Goal: Check status: Check status

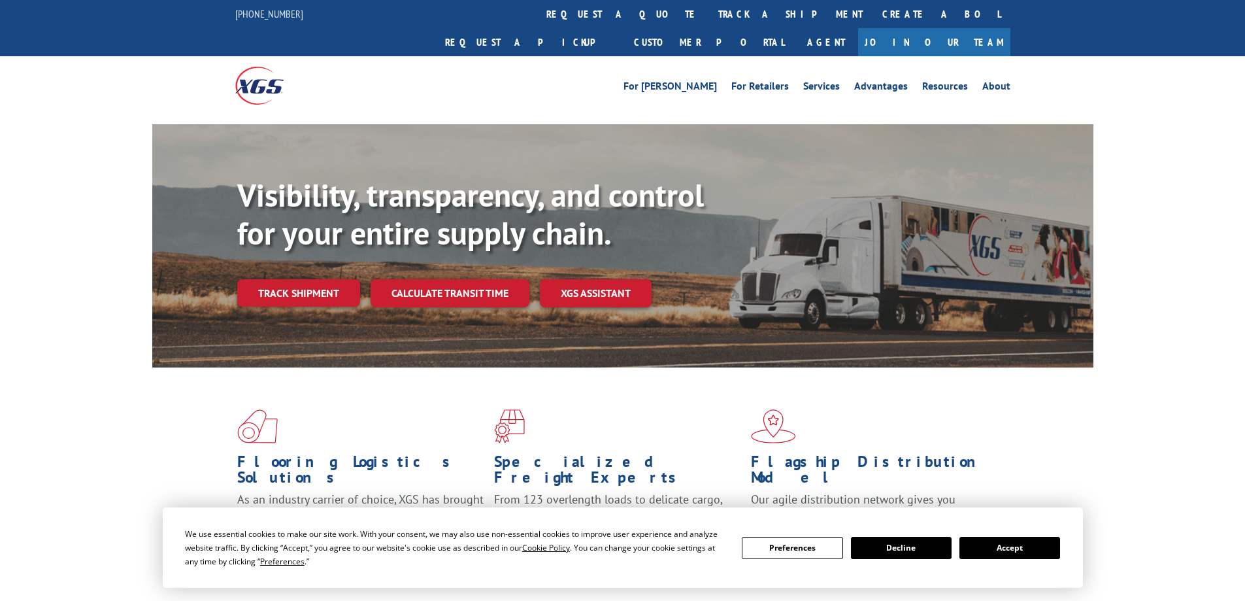
click at [708, 6] on link "track a shipment" at bounding box center [790, 14] width 164 height 28
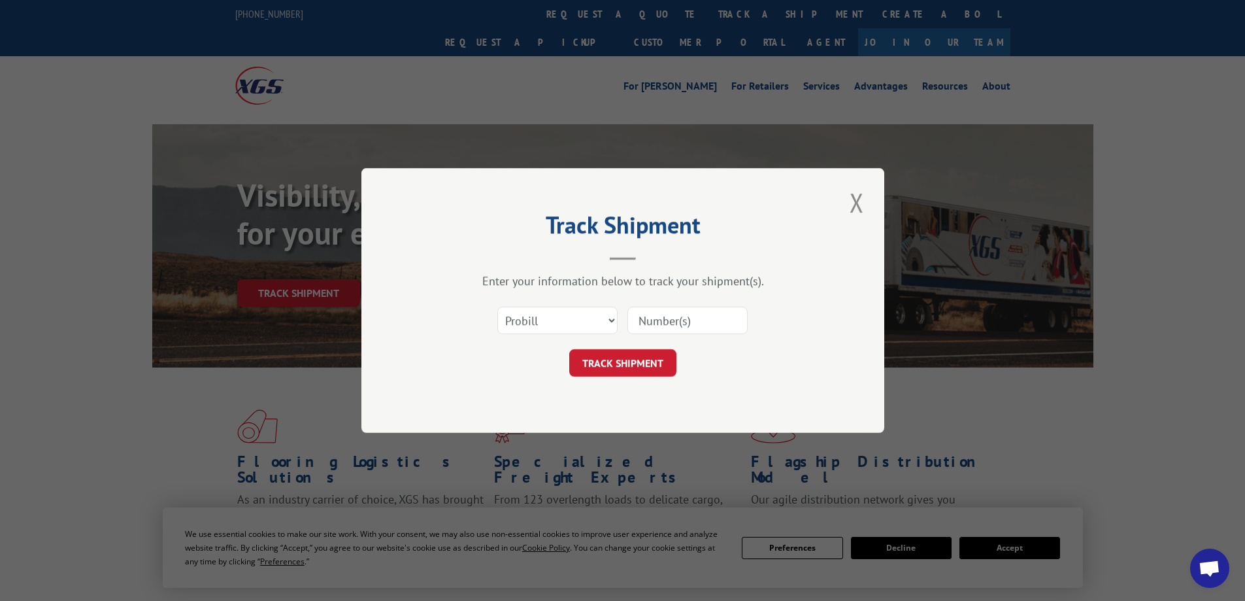
click at [669, 327] on input at bounding box center [687, 319] width 120 height 27
type input "2823457"
click at [587, 310] on select "Select category... Probill BOL PO" at bounding box center [557, 319] width 120 height 27
select select "bol"
click at [497, 306] on select "Select category... Probill BOL PO" at bounding box center [557, 319] width 120 height 27
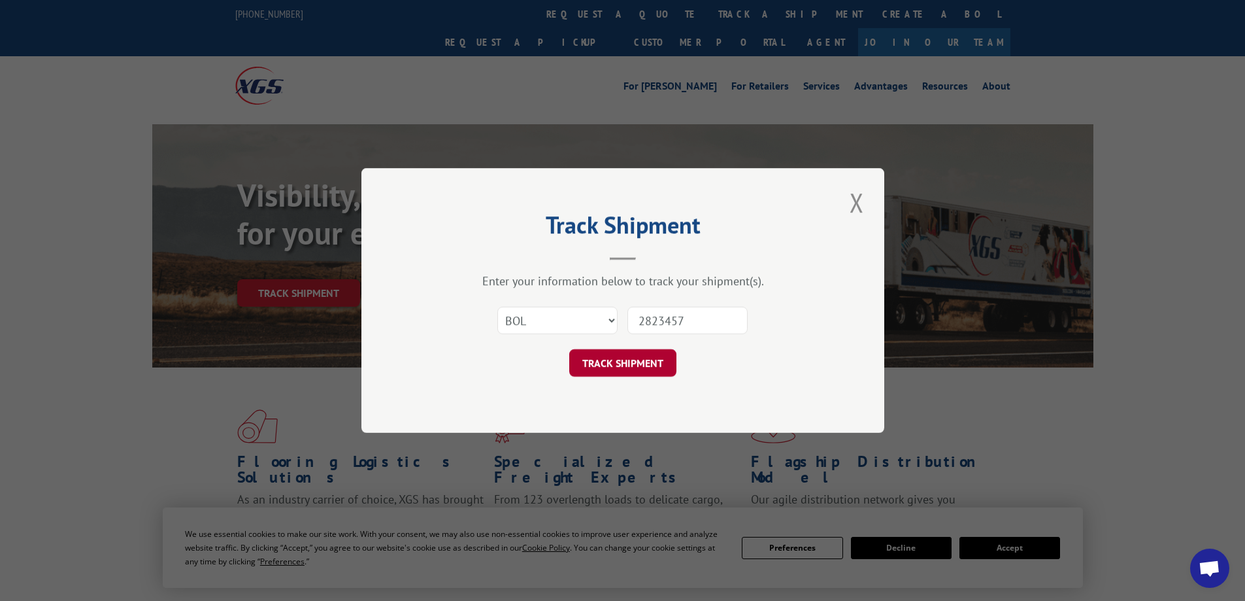
click at [646, 371] on button "TRACK SHIPMENT" at bounding box center [622, 362] width 107 height 27
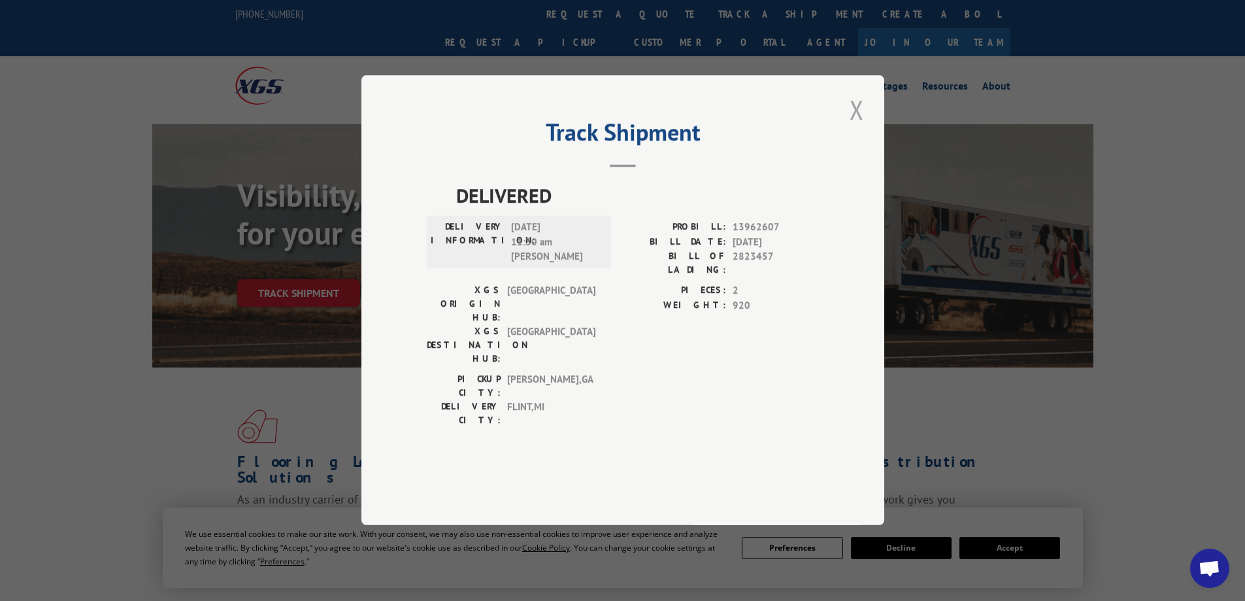
click at [865, 127] on button "Close modal" at bounding box center [857, 109] width 22 height 36
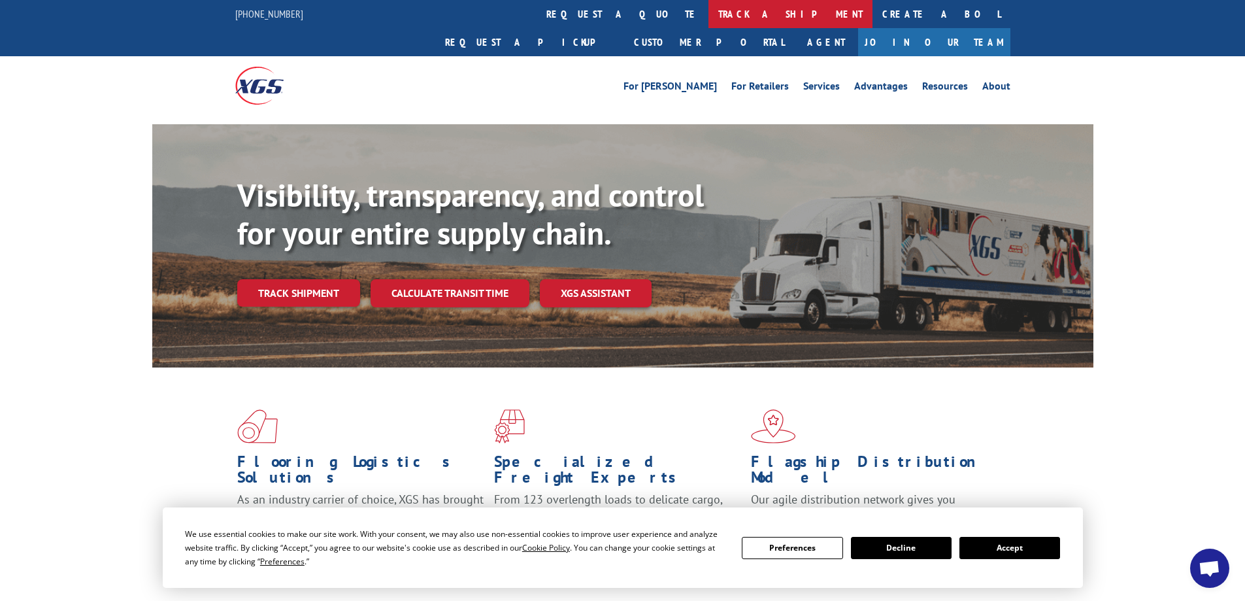
click at [708, 10] on link "track a shipment" at bounding box center [790, 14] width 164 height 28
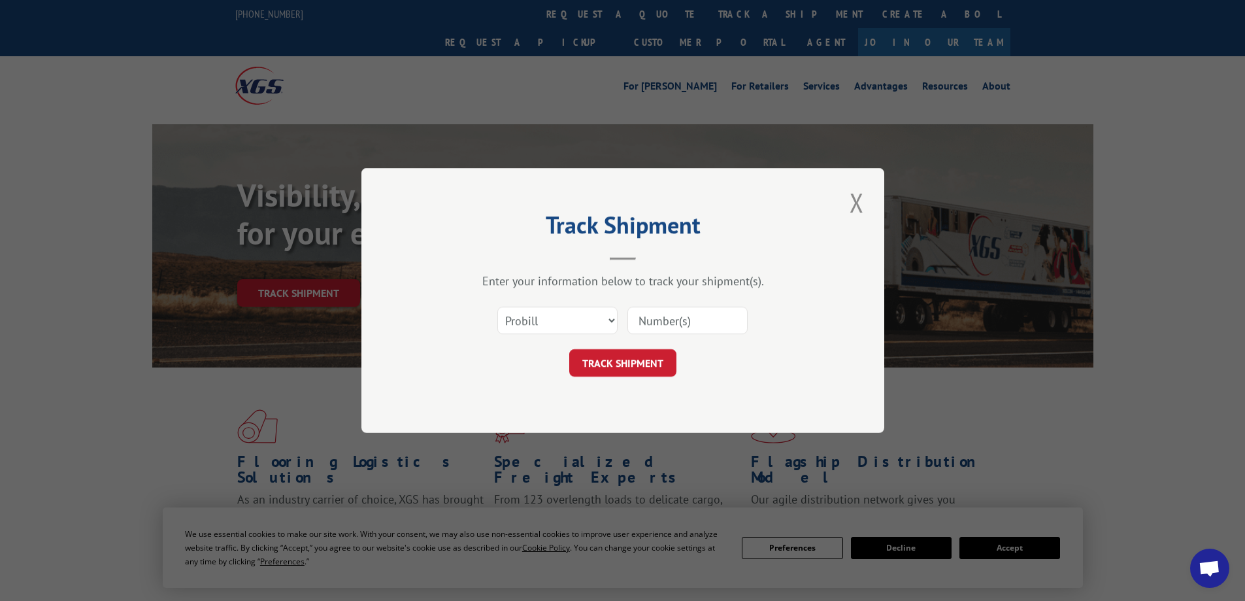
click at [671, 316] on input at bounding box center [687, 319] width 120 height 27
type input "2823457"
click button "TRACK SHIPMENT" at bounding box center [622, 362] width 107 height 27
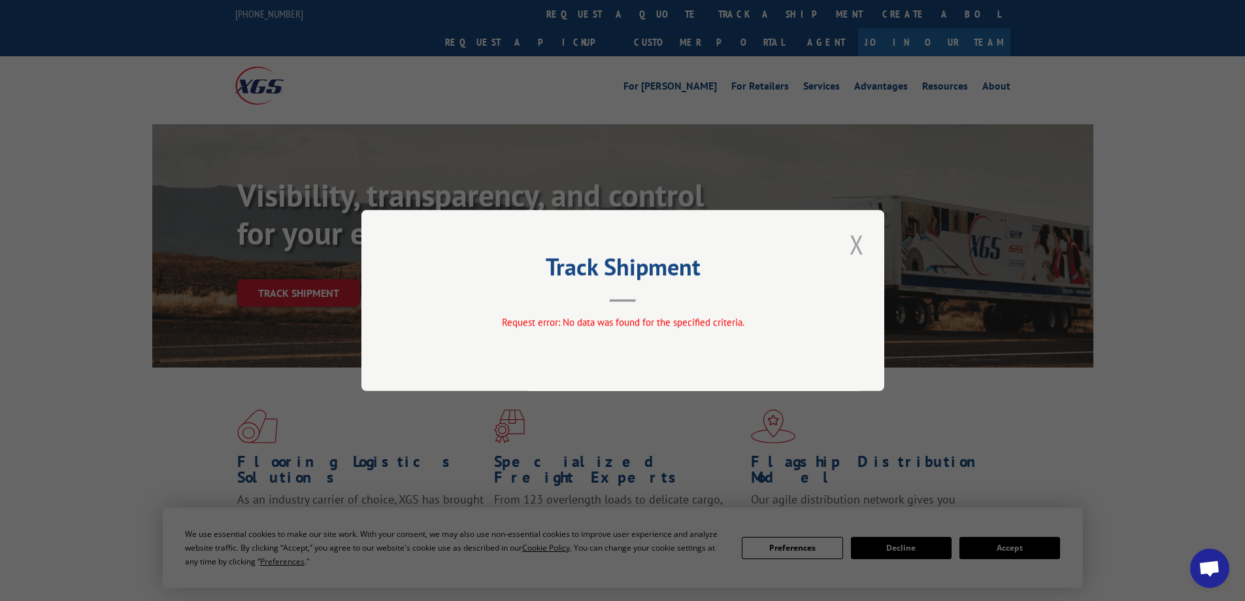
click at [867, 242] on button "Close modal" at bounding box center [857, 244] width 22 height 36
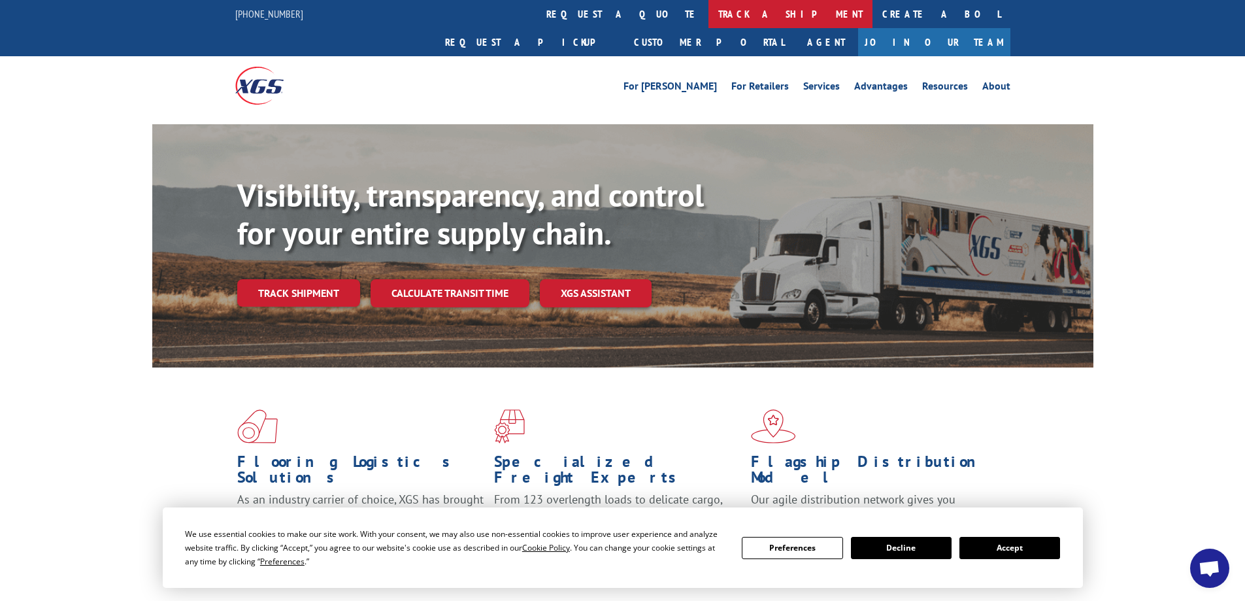
click at [708, 10] on link "track a shipment" at bounding box center [790, 14] width 164 height 28
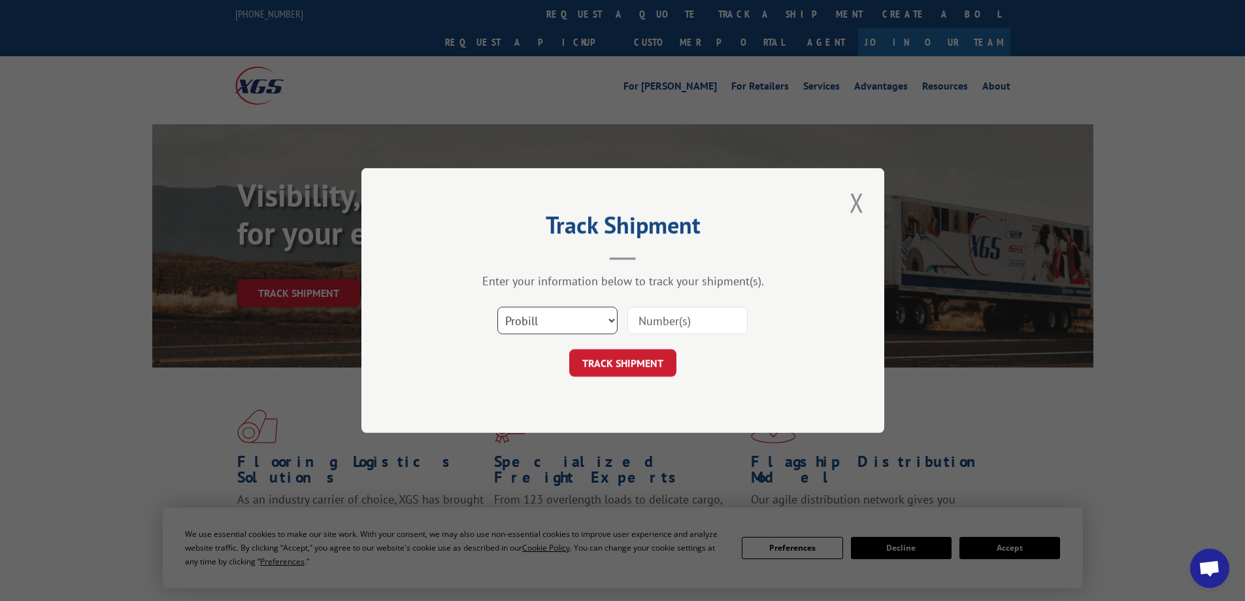
click at [576, 327] on select "Select category... Probill BOL PO" at bounding box center [557, 319] width 120 height 27
select select "bol"
click at [497, 306] on select "Select category... Probill BOL PO" at bounding box center [557, 319] width 120 height 27
click at [657, 329] on input at bounding box center [687, 319] width 120 height 27
paste input "2823457"
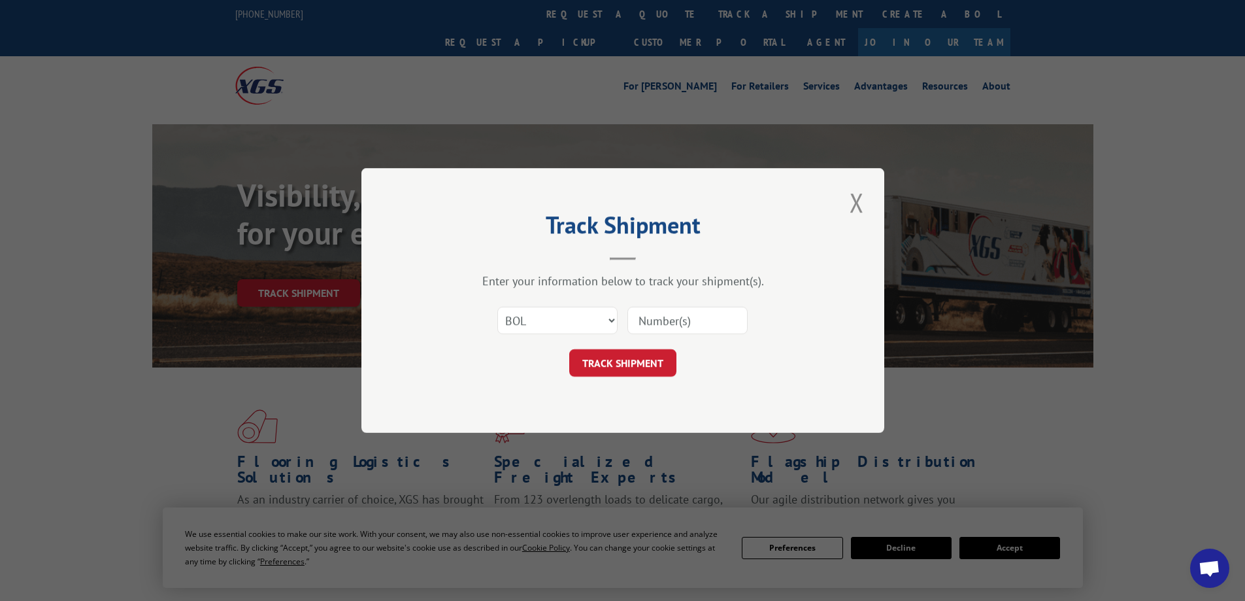
type input "2823457"
click button "TRACK SHIPMENT" at bounding box center [622, 362] width 107 height 27
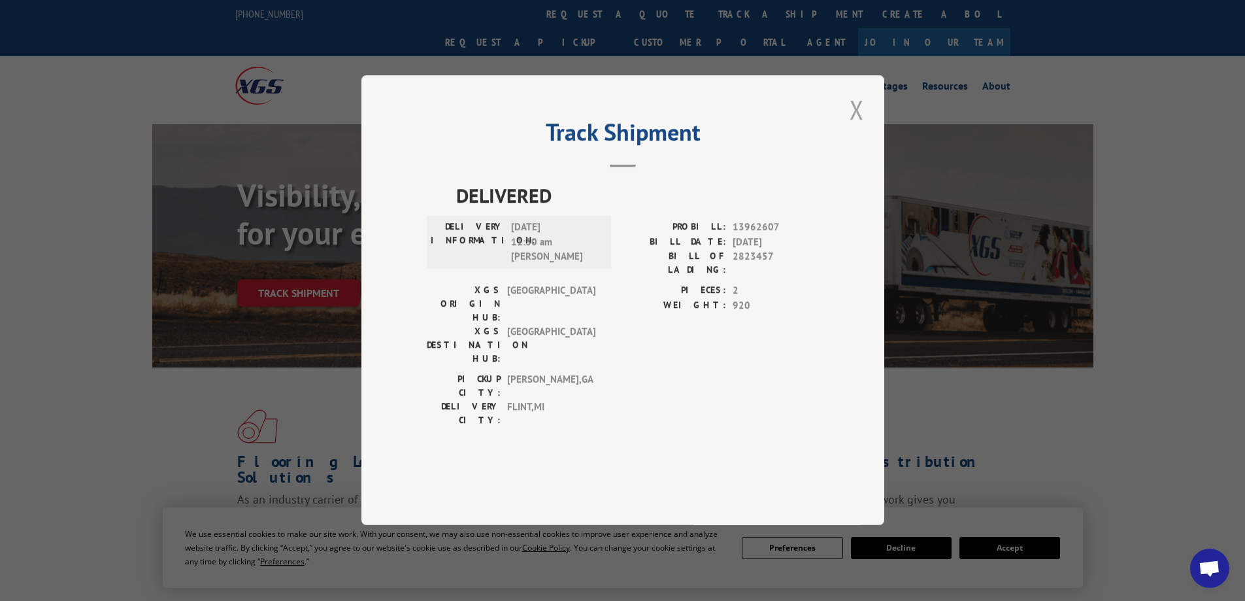
click at [852, 127] on button "Close modal" at bounding box center [857, 109] width 22 height 36
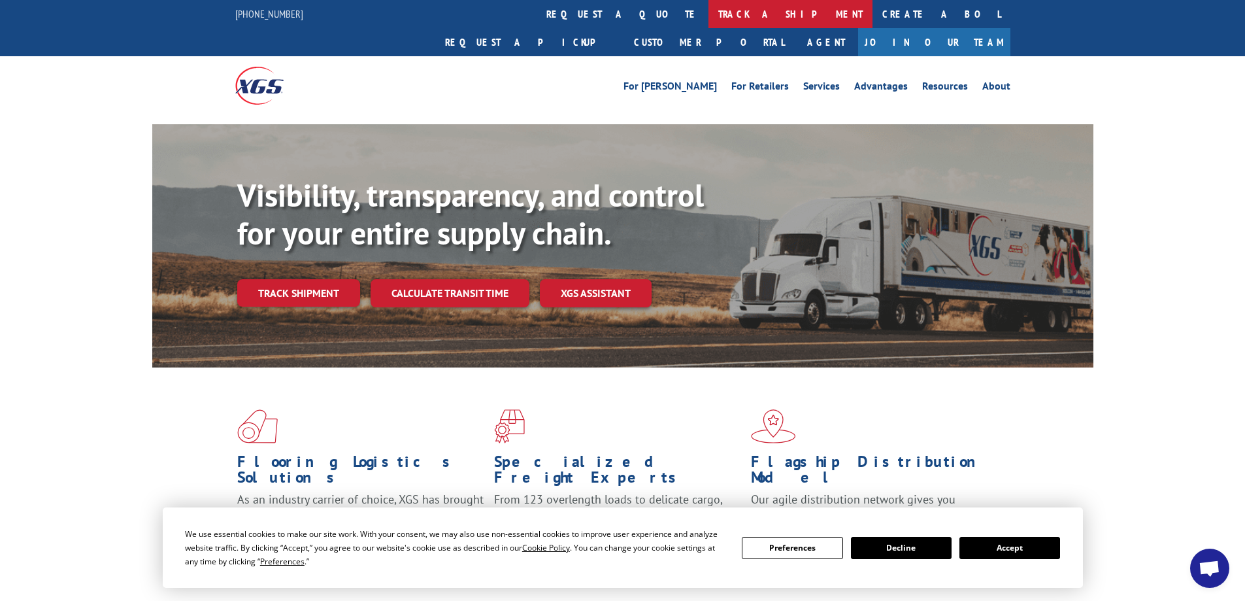
click at [708, 14] on link "track a shipment" at bounding box center [790, 14] width 164 height 28
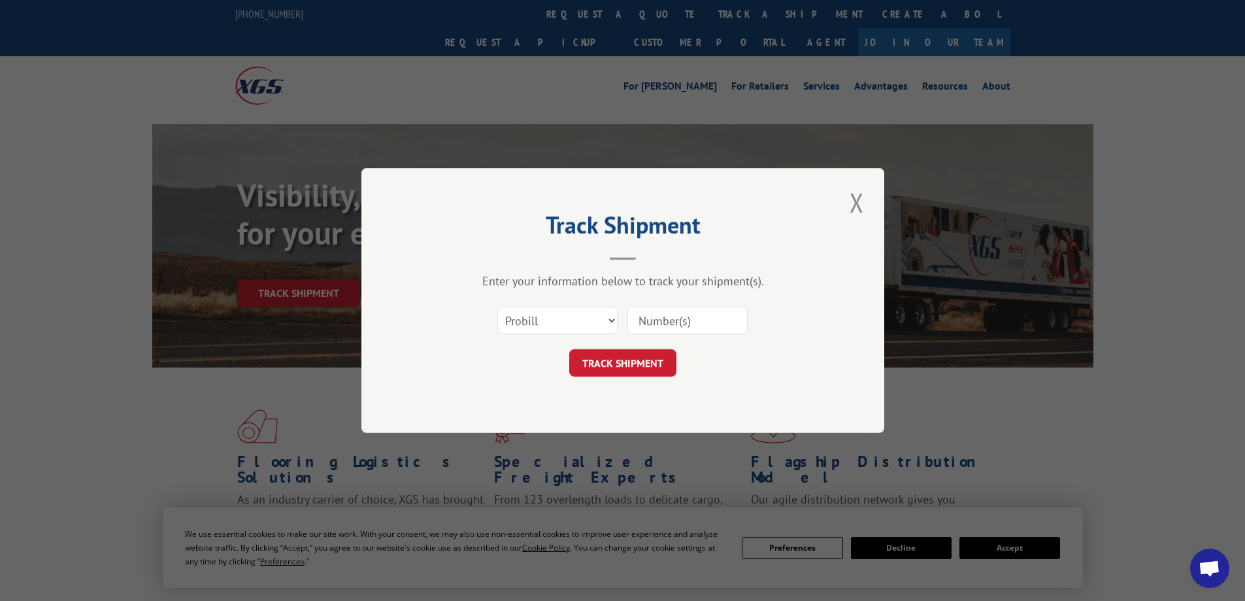
click at [646, 320] on input at bounding box center [687, 319] width 120 height 27
paste input "478035528076"
type input "478035528076"
click button "TRACK SHIPMENT" at bounding box center [622, 362] width 107 height 27
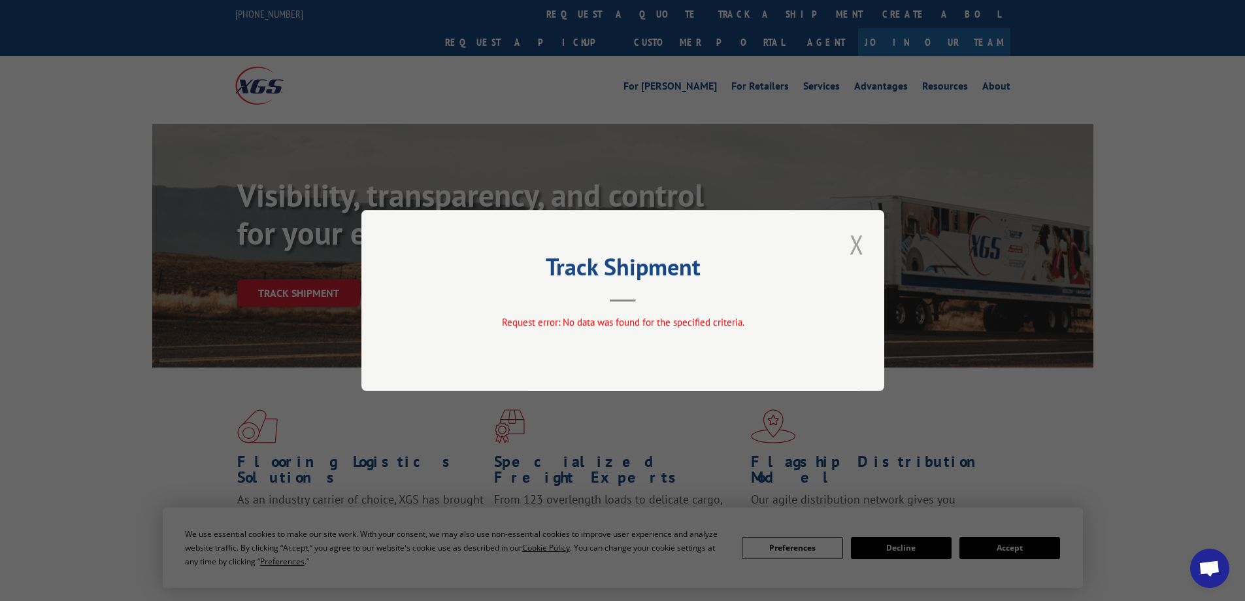
drag, startPoint x: 853, startPoint y: 247, endPoint x: 660, endPoint y: 98, distance: 244.2
click at [853, 246] on button "Close modal" at bounding box center [857, 244] width 22 height 36
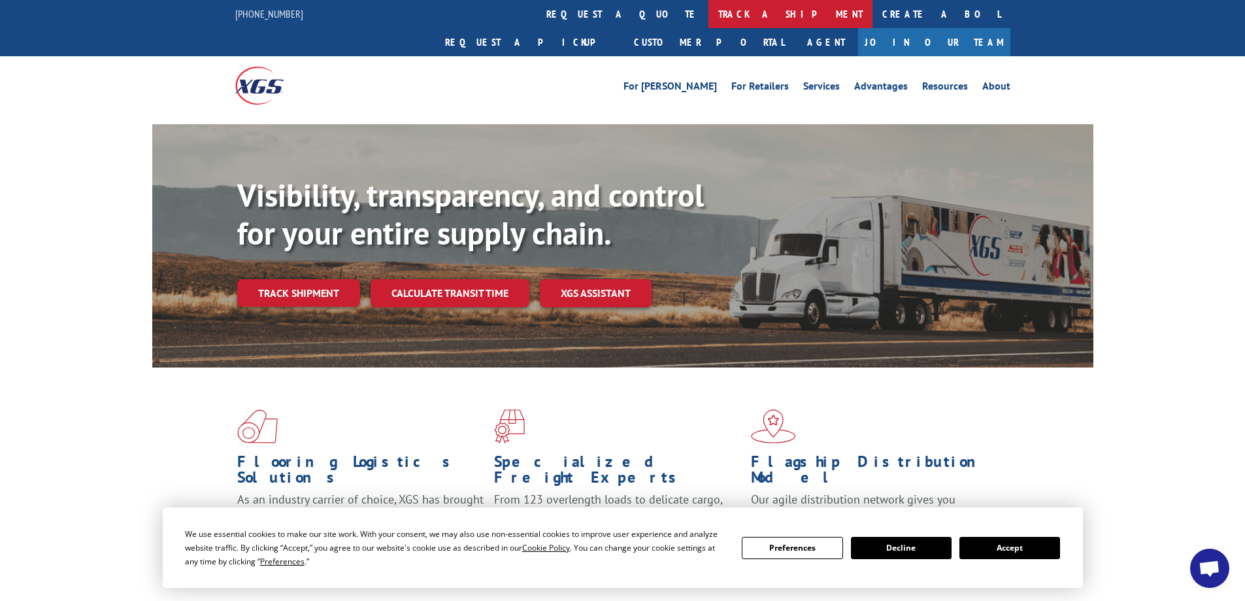
click at [708, 14] on link "track a shipment" at bounding box center [790, 14] width 164 height 28
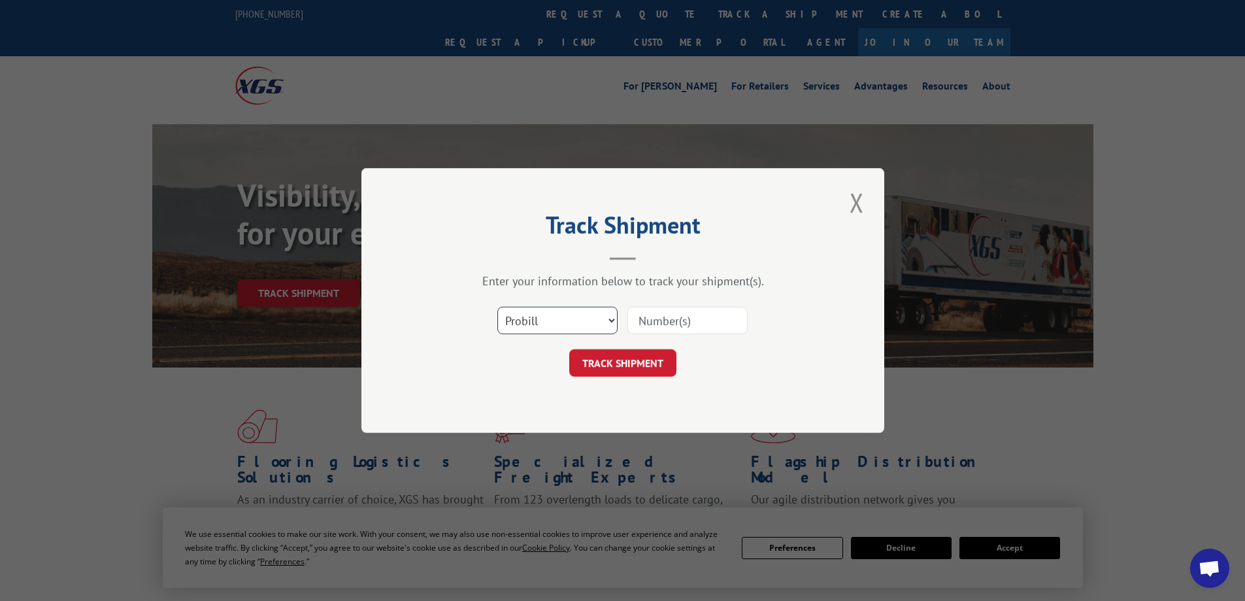
click at [553, 315] on select "Select category... Probill BOL PO" at bounding box center [557, 319] width 120 height 27
select select "bol"
click at [497, 306] on select "Select category... Probill BOL PO" at bounding box center [557, 319] width 120 height 27
click at [658, 323] on input at bounding box center [687, 319] width 120 height 27
paste input "478035528076"
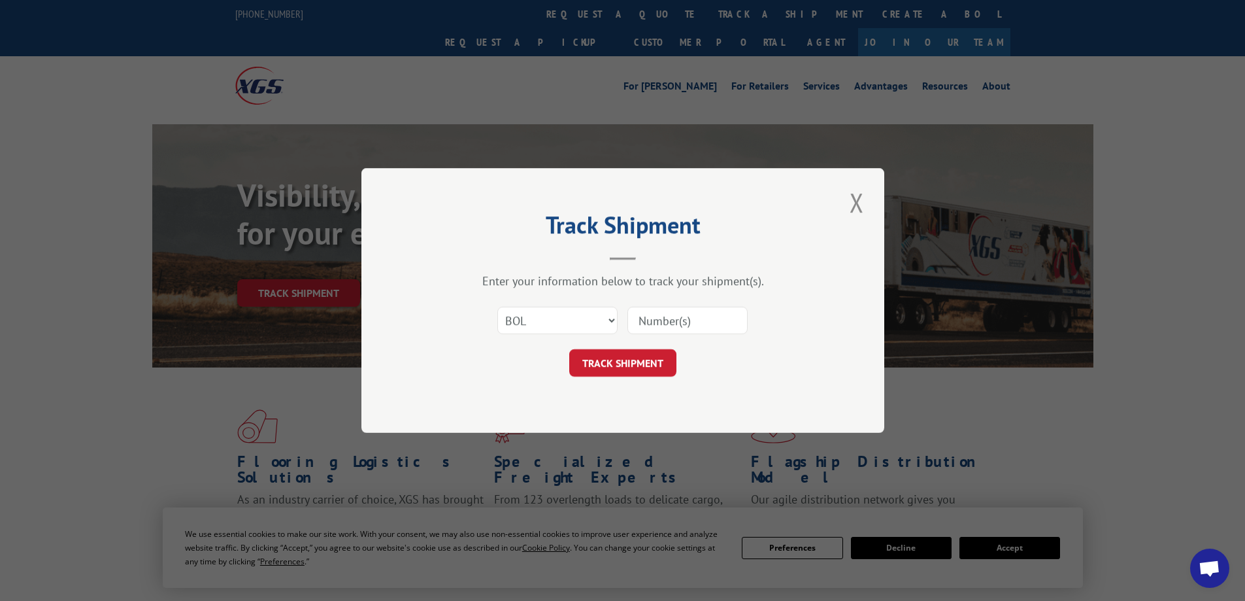
type input "478035528076"
click button "TRACK SHIPMENT" at bounding box center [622, 362] width 107 height 27
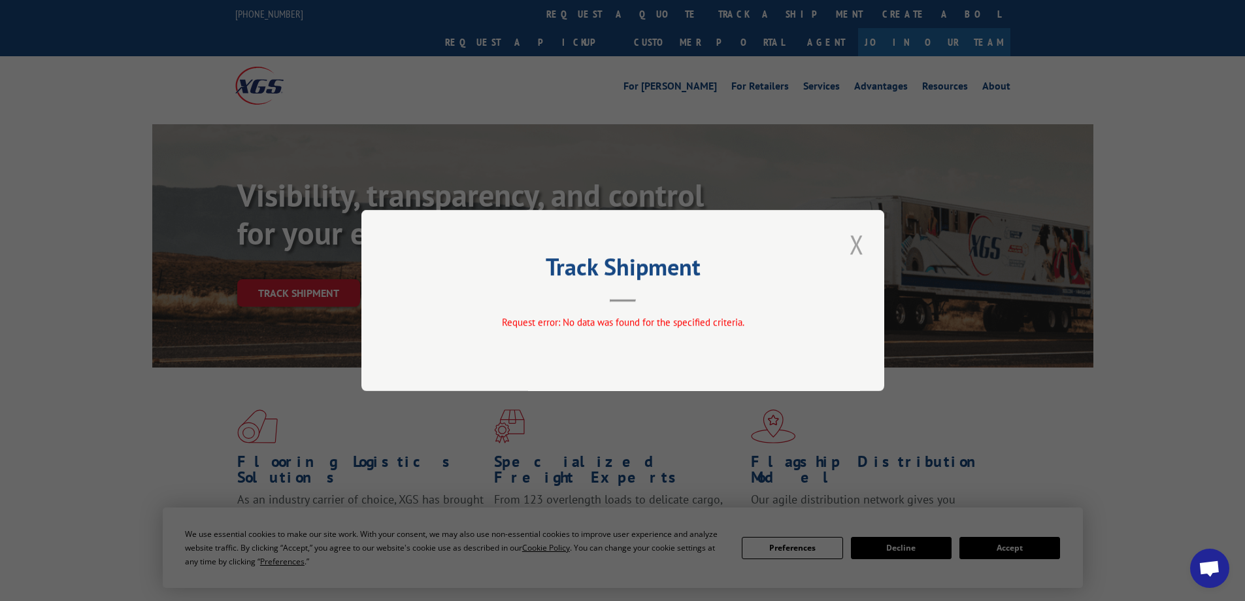
click at [864, 238] on button "Close modal" at bounding box center [857, 244] width 22 height 36
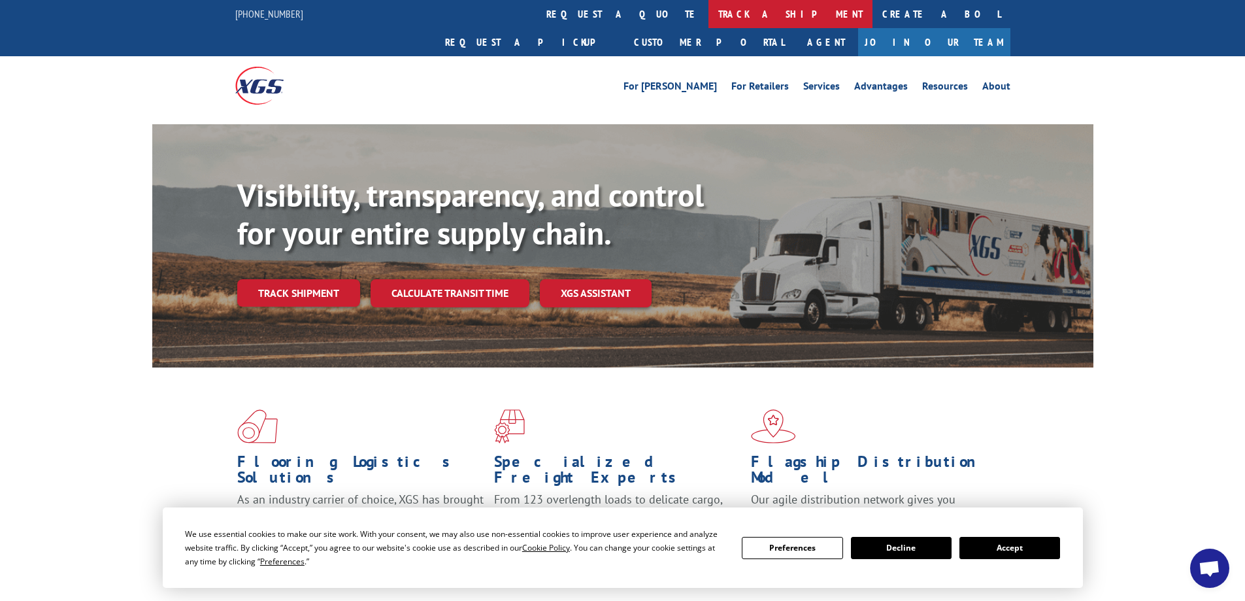
click at [708, 7] on link "track a shipment" at bounding box center [790, 14] width 164 height 28
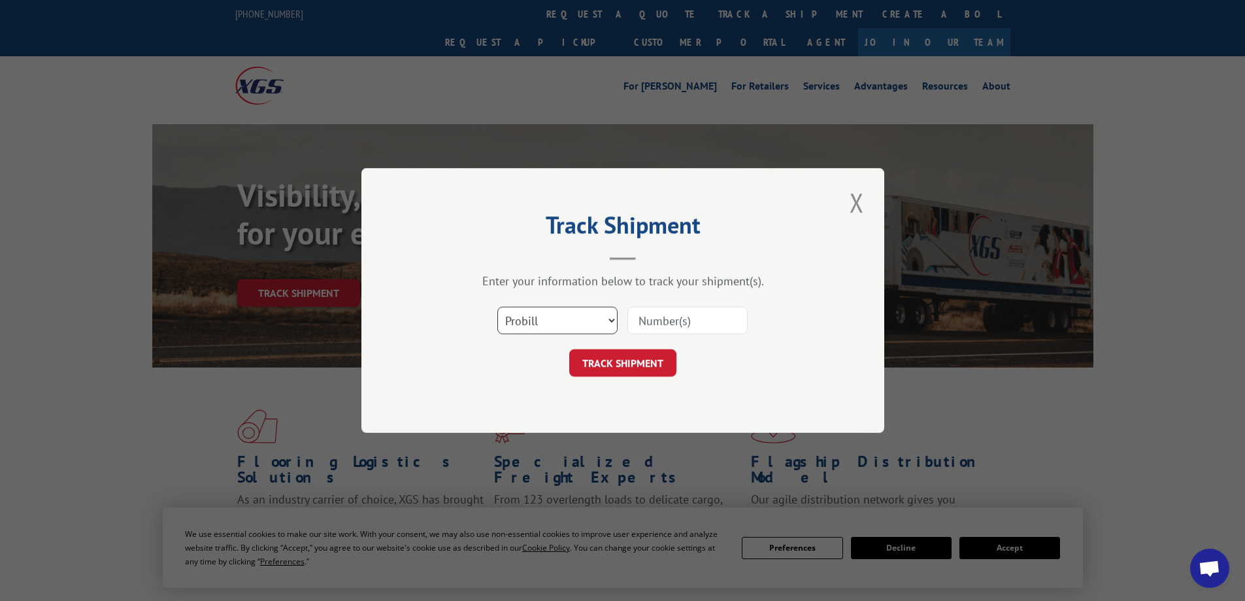
click at [529, 311] on select "Select category... Probill BOL PO" at bounding box center [557, 319] width 120 height 27
select select "po"
click at [497, 306] on select "Select category... Probill BOL PO" at bounding box center [557, 319] width 120 height 27
click at [638, 324] on input at bounding box center [687, 319] width 120 height 27
paste input "478035528076"
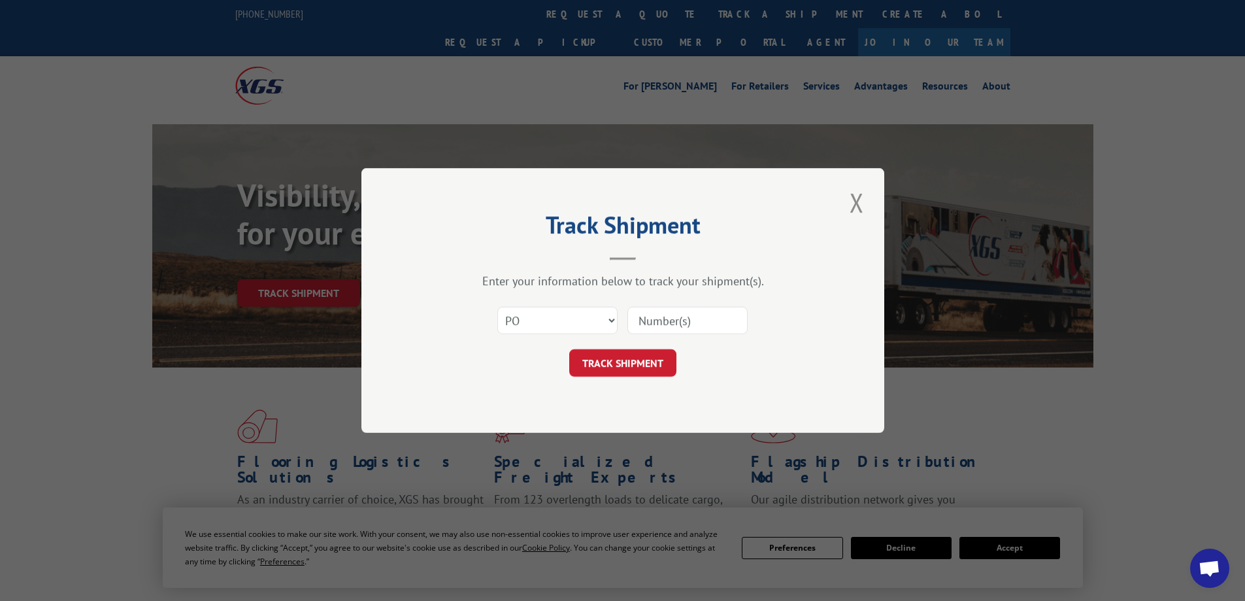
type input "478035528076"
click button "TRACK SHIPMENT" at bounding box center [622, 362] width 107 height 27
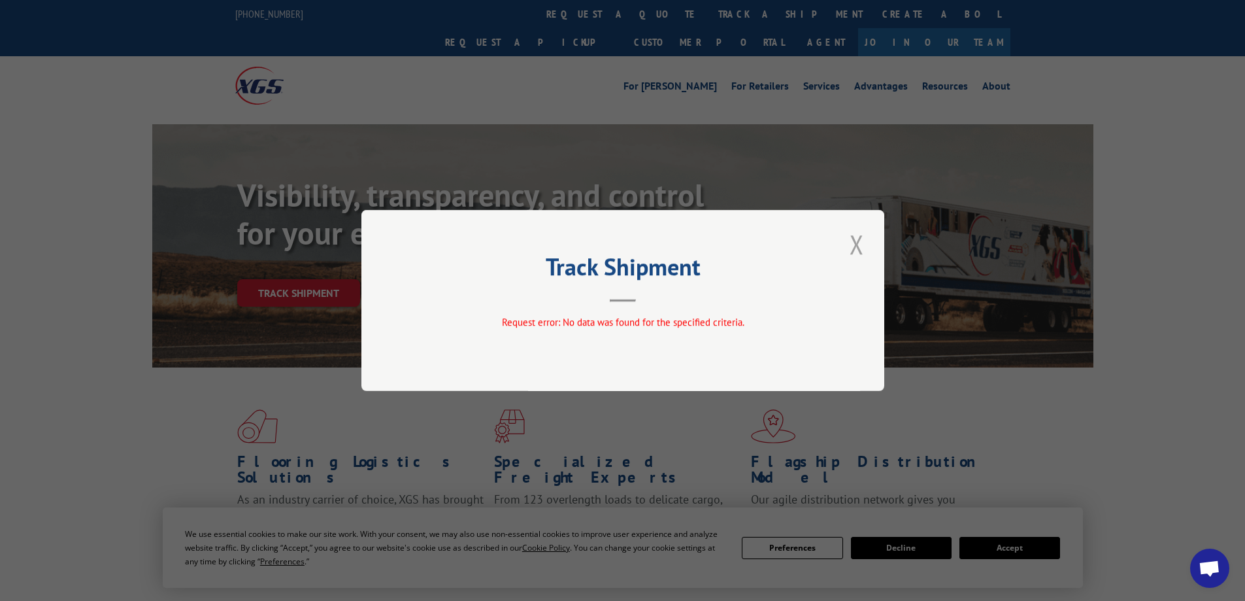
click at [857, 237] on button "Close modal" at bounding box center [857, 244] width 22 height 36
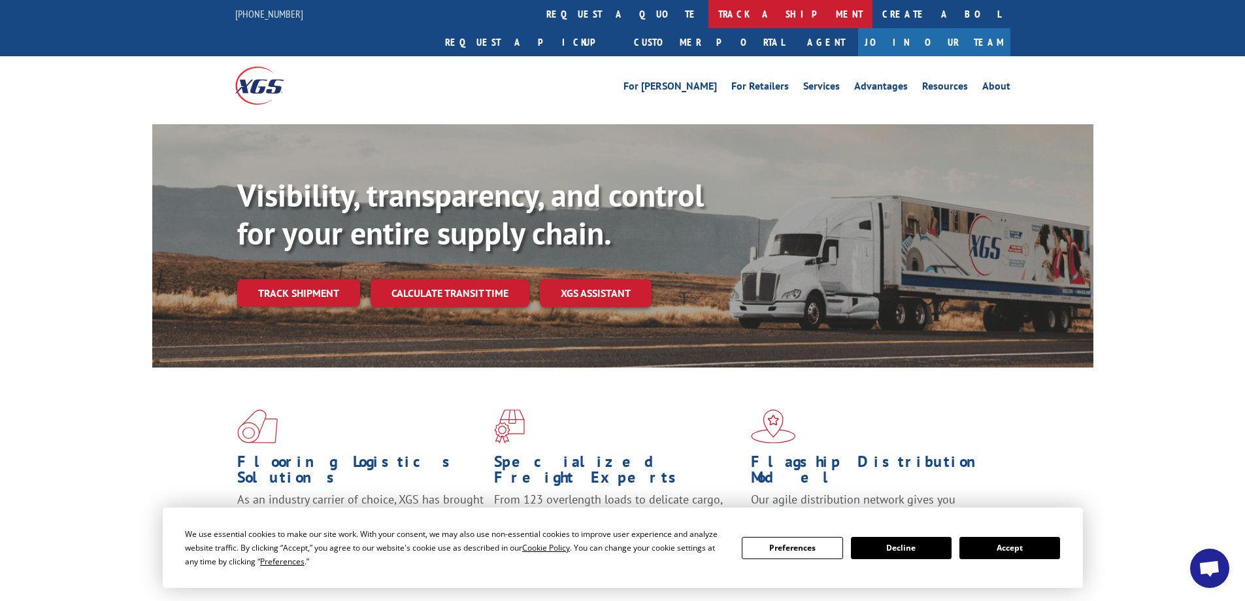
click at [708, 18] on link "track a shipment" at bounding box center [790, 14] width 164 height 28
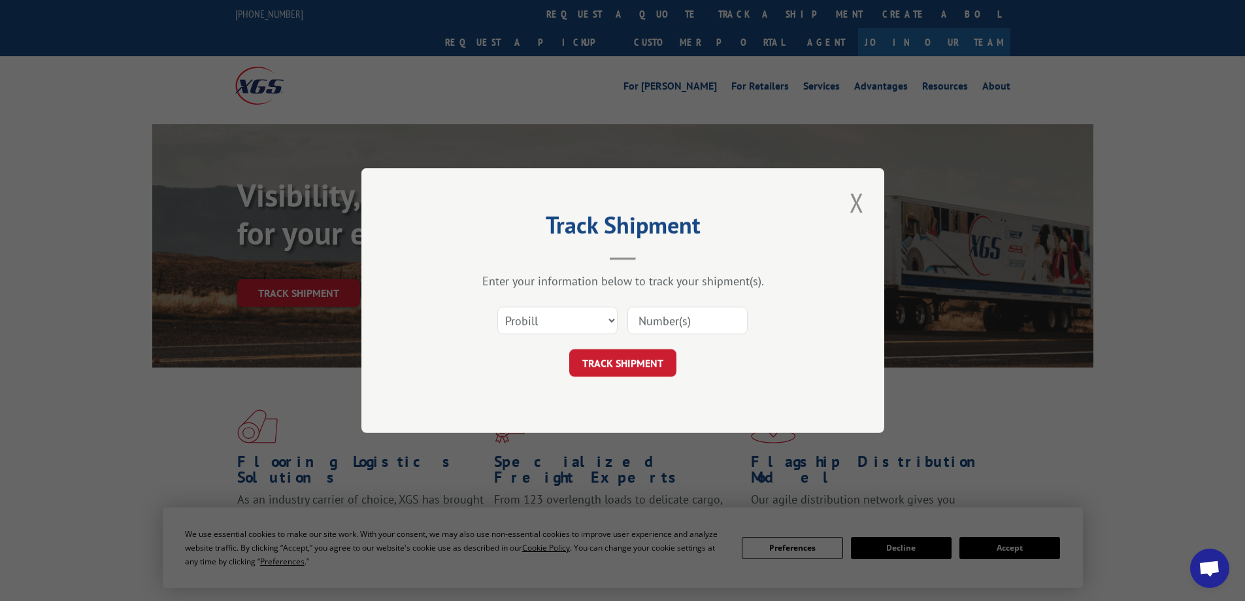
click at [642, 320] on input at bounding box center [687, 319] width 120 height 27
paste input "2818929"
type input "2818929"
click at [588, 323] on select "Select category... Probill BOL PO" at bounding box center [557, 319] width 120 height 27
select select "bol"
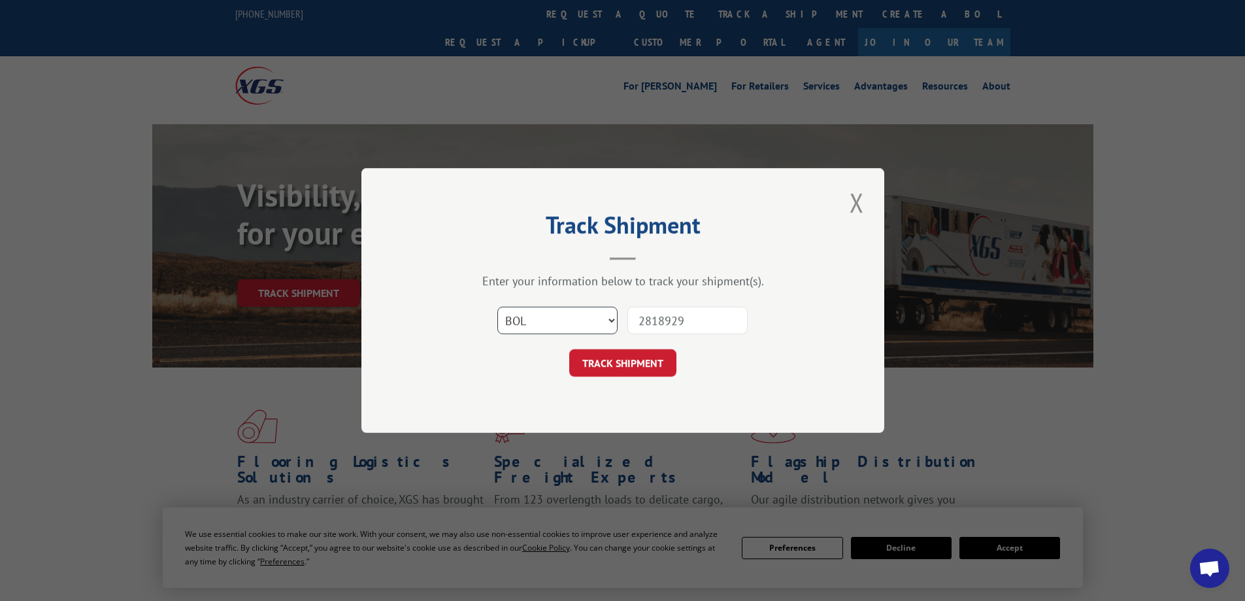
click at [497, 306] on select "Select category... Probill BOL PO" at bounding box center [557, 319] width 120 height 27
click at [629, 361] on button "TRACK SHIPMENT" at bounding box center [622, 362] width 107 height 27
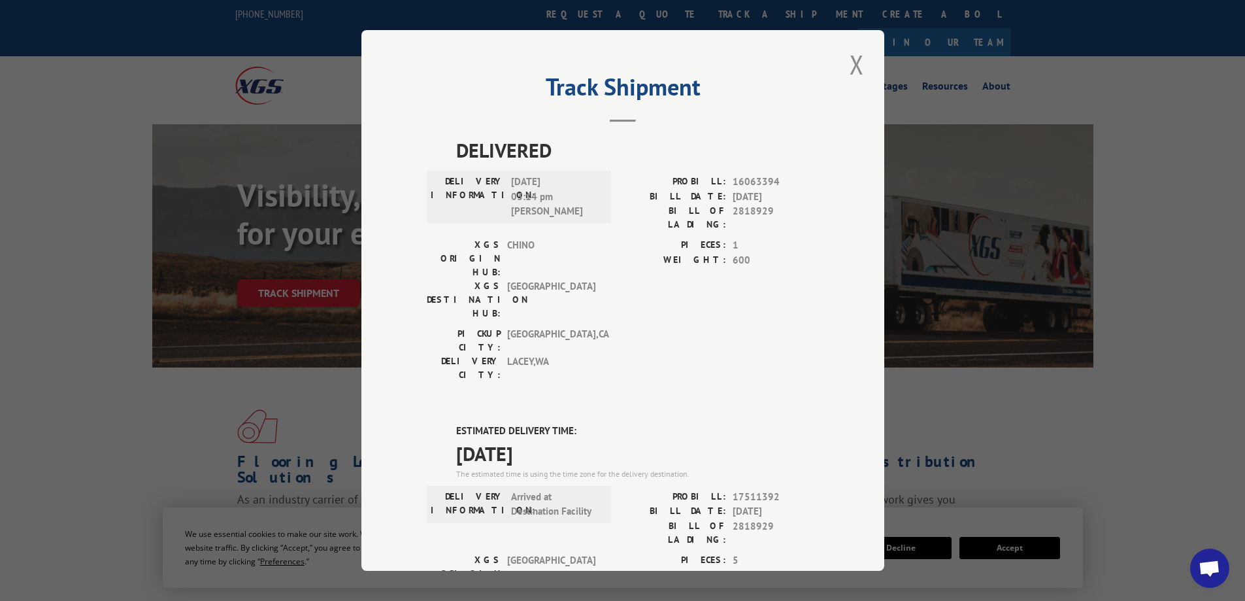
click at [834, 67] on div "Track Shipment DELIVERED DELIVERY INFORMATION: [DATE] 03:14 pm [PERSON_NAME]: 1…" at bounding box center [622, 300] width 523 height 540
click at [846, 71] on button "Close modal" at bounding box center [857, 64] width 22 height 36
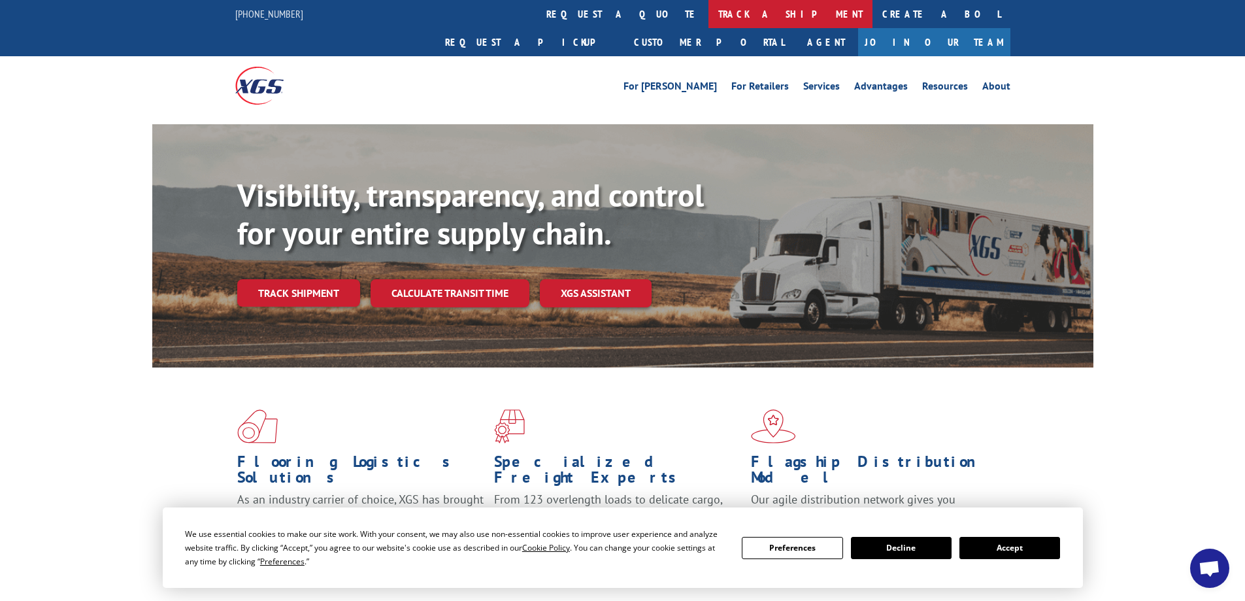
click at [708, 18] on link "track a shipment" at bounding box center [790, 14] width 164 height 28
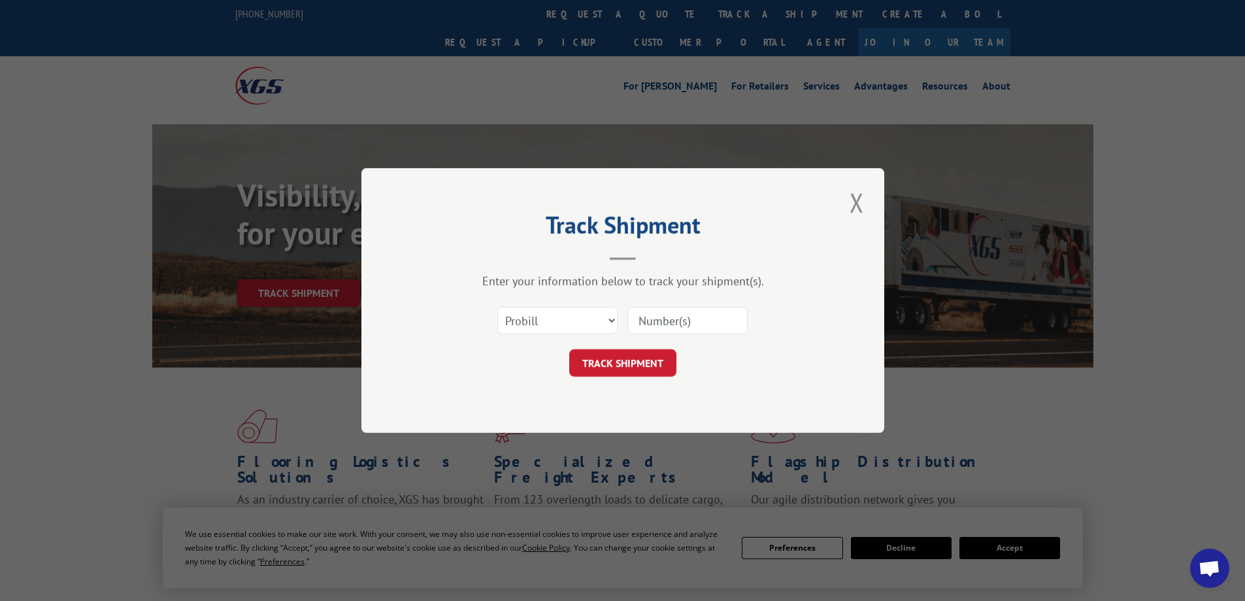
click at [642, 331] on input at bounding box center [687, 319] width 120 height 27
paste input "2807085"
type input "2807085"
click button "TRACK SHIPMENT" at bounding box center [622, 362] width 107 height 27
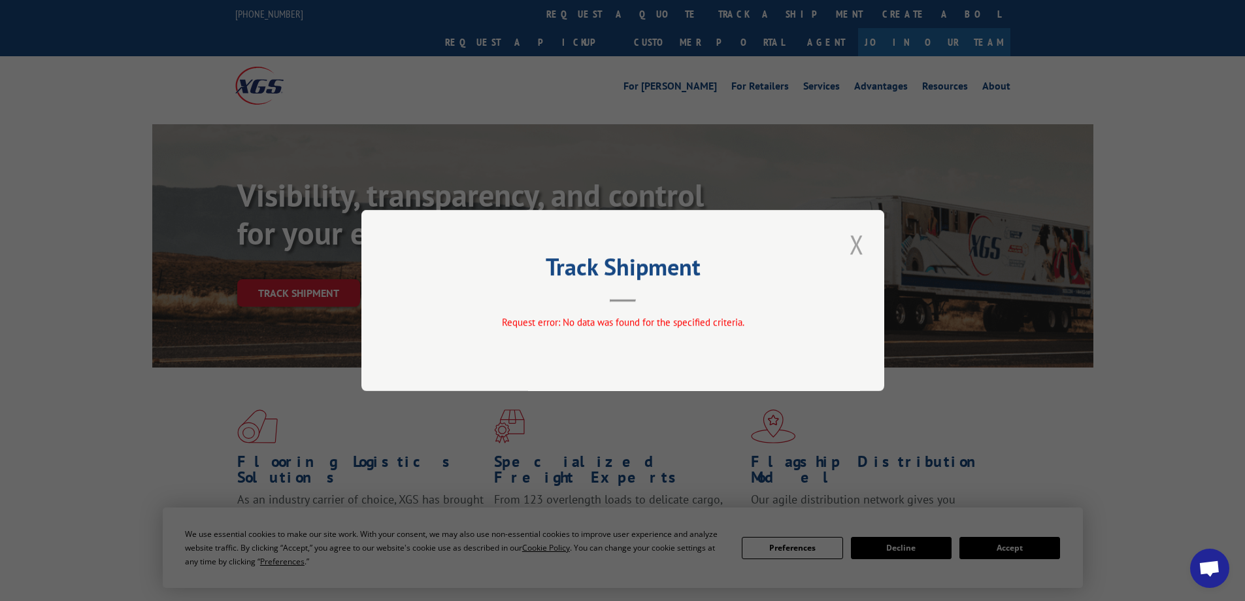
click at [856, 242] on button "Close modal" at bounding box center [857, 244] width 22 height 36
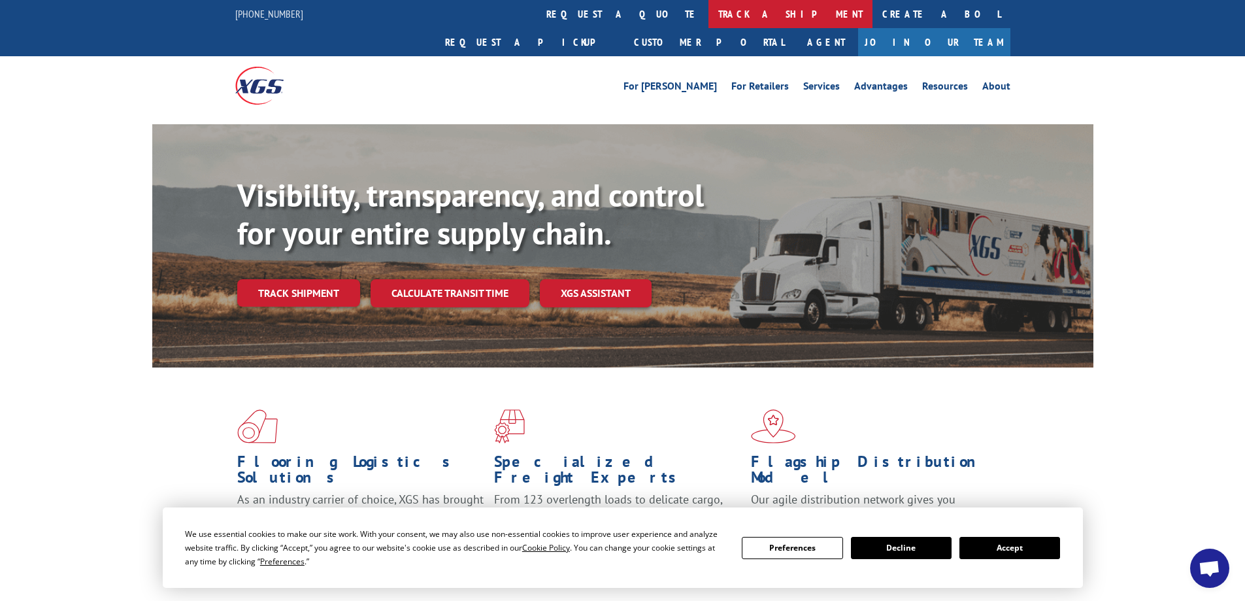
click at [708, 9] on link "track a shipment" at bounding box center [790, 14] width 164 height 28
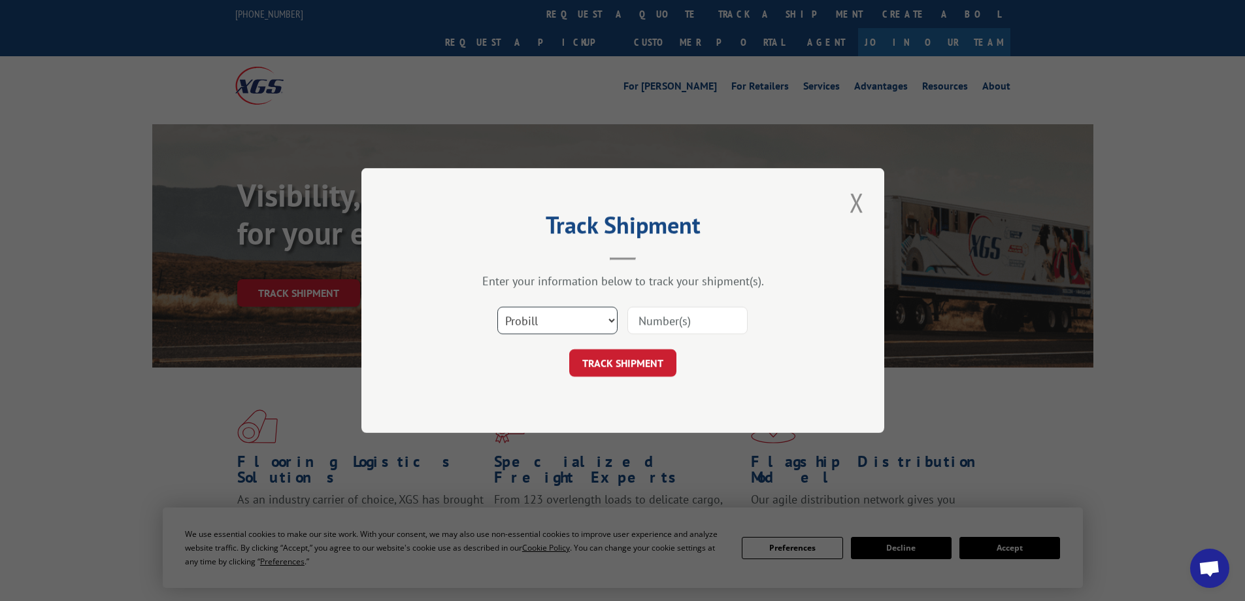
click at [546, 316] on select "Select category... Probill BOL PO" at bounding box center [557, 319] width 120 height 27
select select "bol"
click at [497, 306] on select "Select category... Probill BOL PO" at bounding box center [557, 319] width 120 height 27
click at [670, 331] on input at bounding box center [687, 319] width 120 height 27
paste input "2807085"
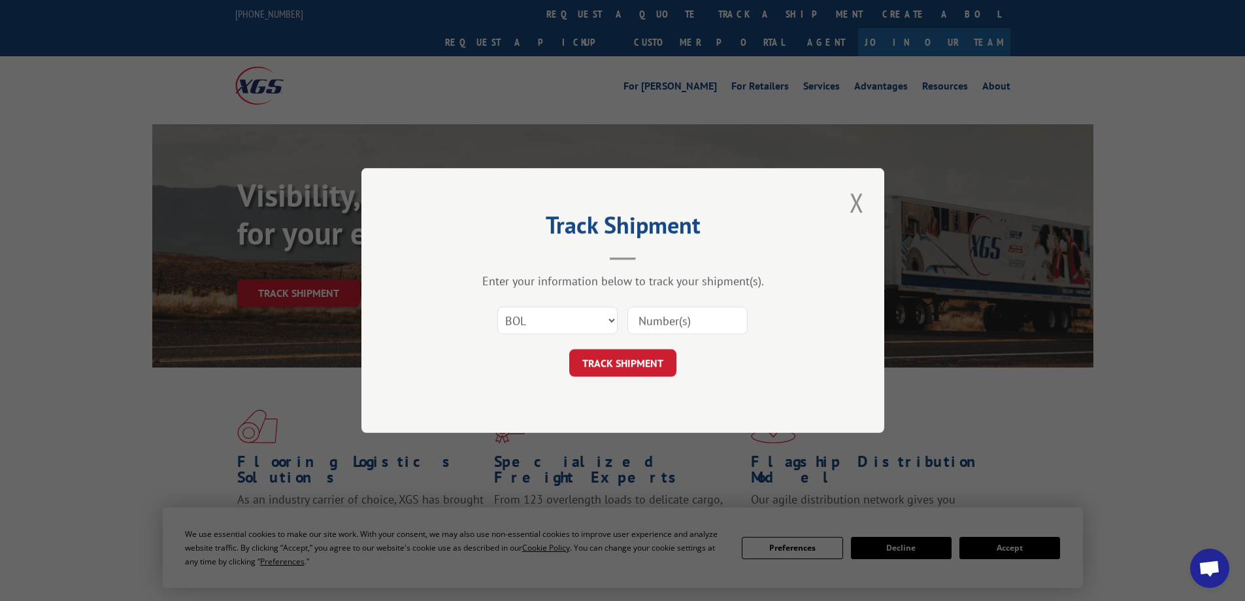
type input "2807085"
click button "TRACK SHIPMENT" at bounding box center [622, 362] width 107 height 27
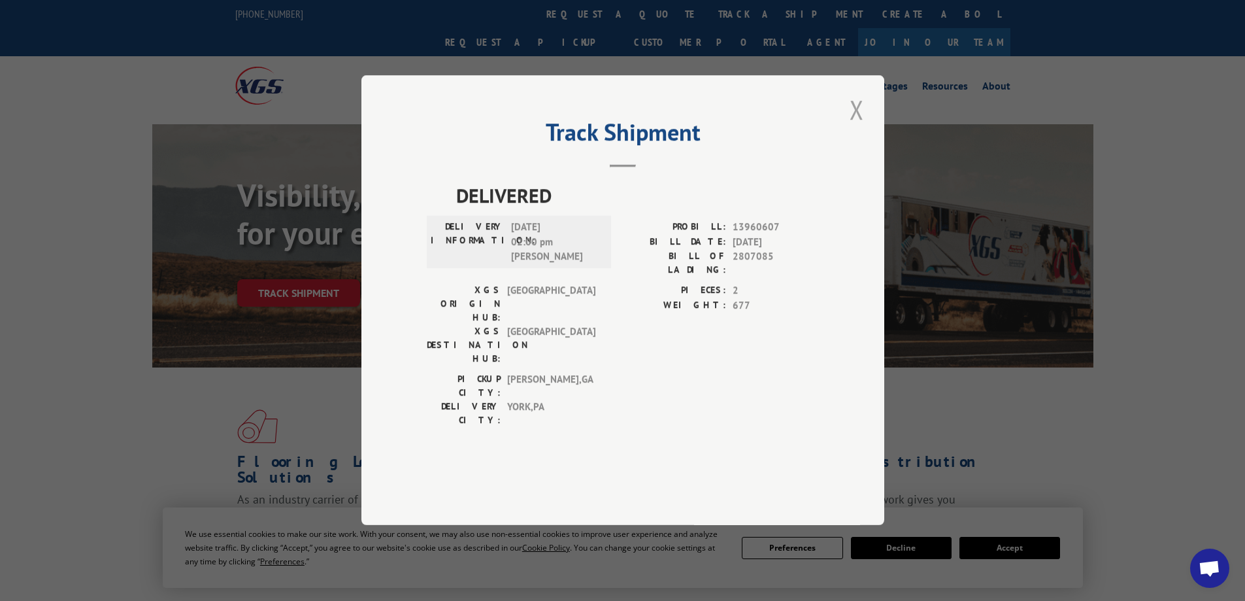
click at [853, 127] on button "Close modal" at bounding box center [857, 109] width 22 height 36
